Goal: Register for event/course

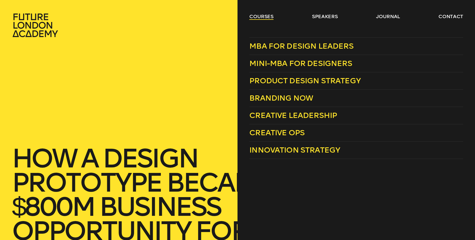
click at [263, 17] on link "courses" at bounding box center [261, 16] width 24 height 7
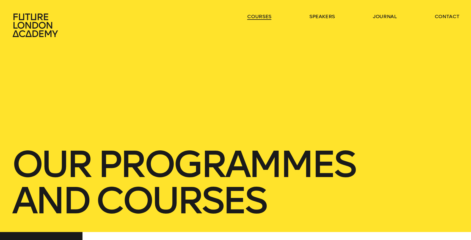
click at [263, 17] on link "courses" at bounding box center [259, 16] width 24 height 7
click at [270, 18] on ul "courses speakers journal contact" at bounding box center [353, 25] width 212 height 24
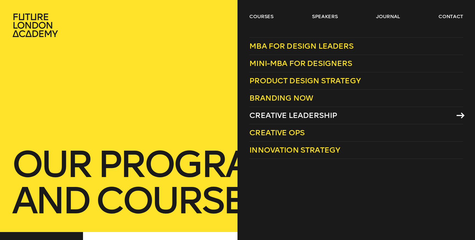
click at [296, 113] on span "Creative Leadership" at bounding box center [293, 115] width 88 height 9
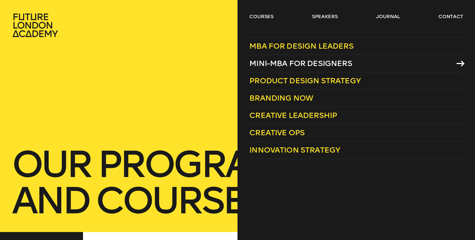
click at [299, 61] on span "Mini-MBA for Designers" at bounding box center [300, 63] width 103 height 9
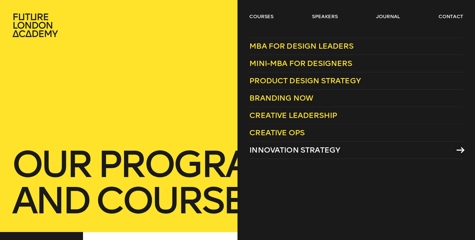
click at [291, 149] on span "Innovation Strategy" at bounding box center [294, 149] width 91 height 9
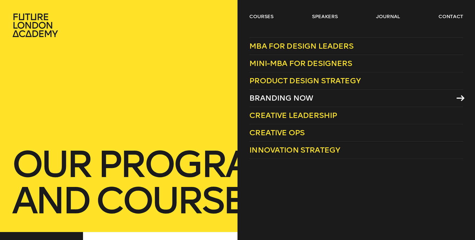
click at [287, 98] on span "Branding Now" at bounding box center [281, 98] width 64 height 9
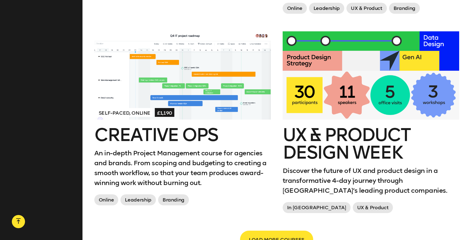
scroll to position [871, 0]
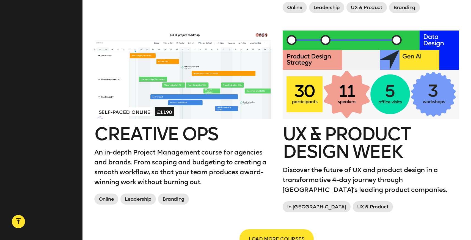
click at [285, 237] on span "LOAD MORE COURSES" at bounding box center [277, 239] width 56 height 10
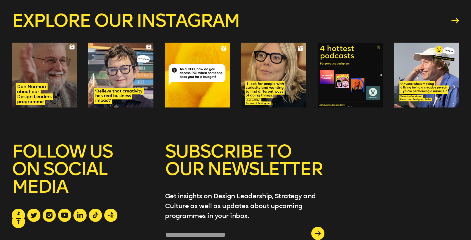
scroll to position [1111, 0]
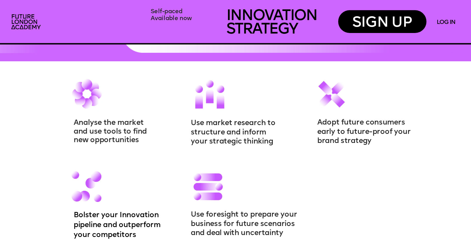
scroll to position [674, 0]
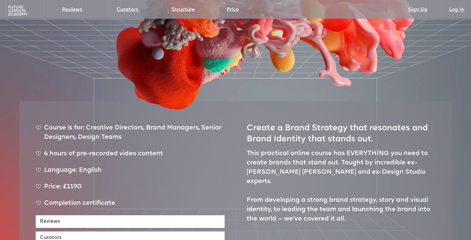
scroll to position [187, 0]
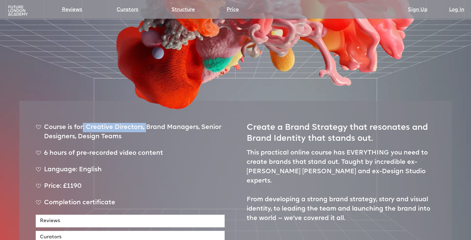
drag, startPoint x: 82, startPoint y: 106, endPoint x: 147, endPoint y: 108, distance: 64.7
click at [147, 123] on div "Course is for: Creative Directors, Brand Managers, Senior Designers, Design Tea…" at bounding box center [130, 134] width 189 height 23
click at [189, 123] on div "Course is for: Creative Directors, Brand Managers, Senior Designers, Design Tea…" at bounding box center [130, 134] width 189 height 23
drag, startPoint x: 94, startPoint y: 109, endPoint x: 133, endPoint y: 112, distance: 39.7
click at [128, 123] on div "Course is for: Creative Directors, Brand Managers, Senior Designers, Design Tea…" at bounding box center [130, 134] width 189 height 23
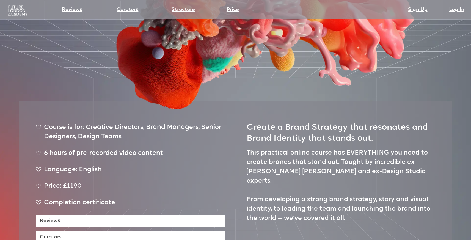
drag, startPoint x: 151, startPoint y: 116, endPoint x: 177, endPoint y: 124, distance: 27.7
click at [151, 123] on div "Course is for: Creative Directors, Brand Managers, Senior Designers, Design Tea…" at bounding box center [130, 134] width 189 height 23
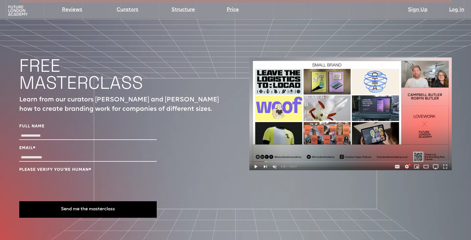
scroll to position [1848, 0]
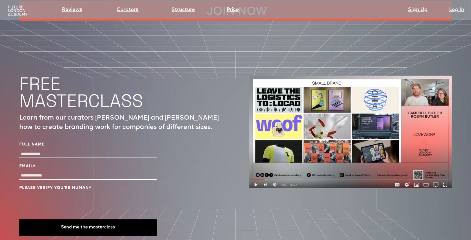
click at [255, 166] on img at bounding box center [350, 132] width 202 height 113
click at [256, 166] on img at bounding box center [350, 132] width 202 height 113
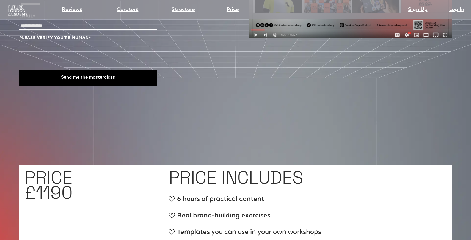
scroll to position [1838, 0]
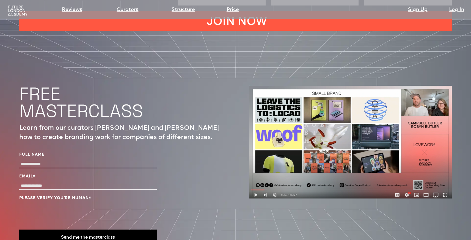
click at [42, 160] on input "Full Name" at bounding box center [88, 164] width 138 height 8
type input "**********"
click at [52, 174] on div "Email *" at bounding box center [88, 183] width 138 height 18
click at [51, 182] on input "Email *" at bounding box center [88, 186] width 138 height 8
type input "**********"
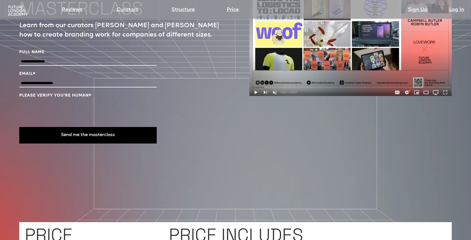
scroll to position [1911, 0]
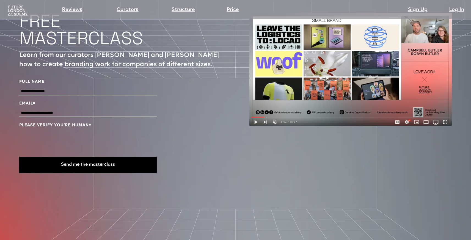
click at [92, 157] on button "Send me the masterclass" at bounding box center [88, 165] width 138 height 17
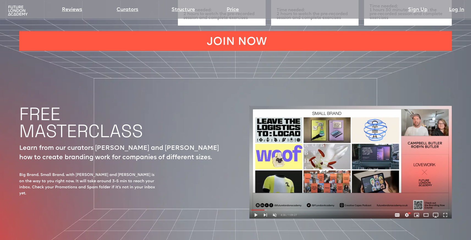
scroll to position [1820, 0]
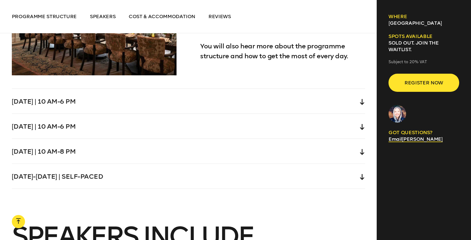
scroll to position [1758, 0]
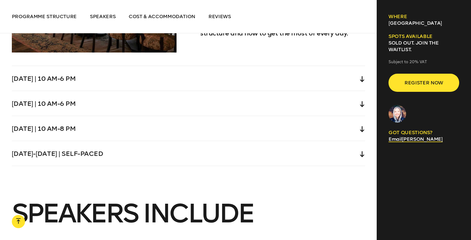
click at [423, 43] on p "SOLD OUT. Join the waitlist." at bounding box center [424, 46] width 71 height 13
click at [402, 35] on h6 "Spots available" at bounding box center [424, 36] width 71 height 7
click at [418, 45] on p "SOLD OUT. Join the waitlist." at bounding box center [424, 46] width 71 height 13
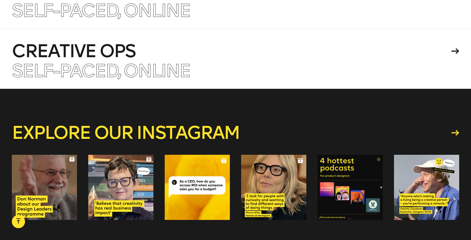
scroll to position [3706, 0]
